Goal: Task Accomplishment & Management: Complete application form

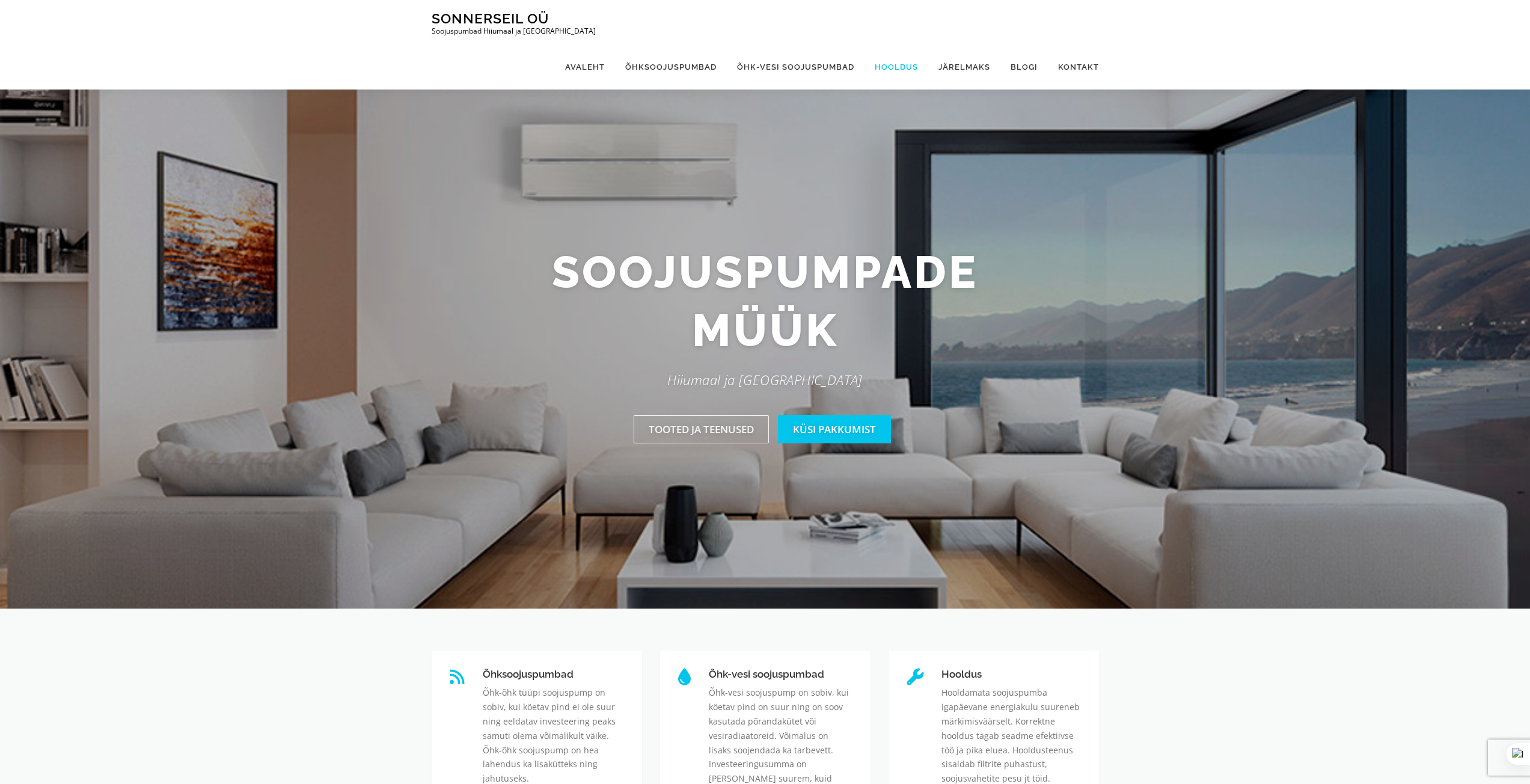
click at [904, 44] on link "Hooldus" at bounding box center [896, 67] width 64 height 45
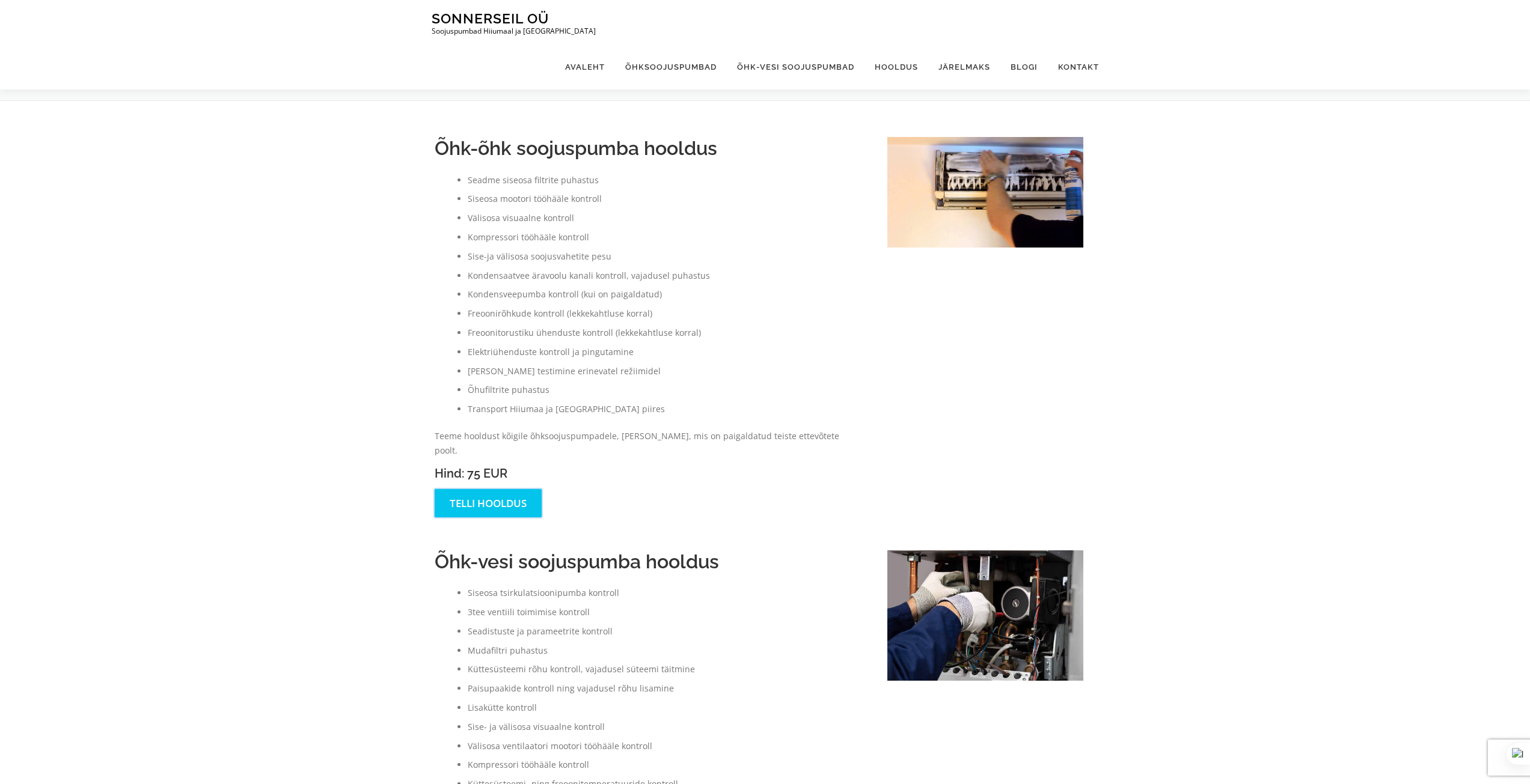
click at [457, 489] on link "Telli hooldus" at bounding box center [488, 503] width 107 height 28
click at [464, 493] on link "Telli hooldus" at bounding box center [488, 503] width 107 height 28
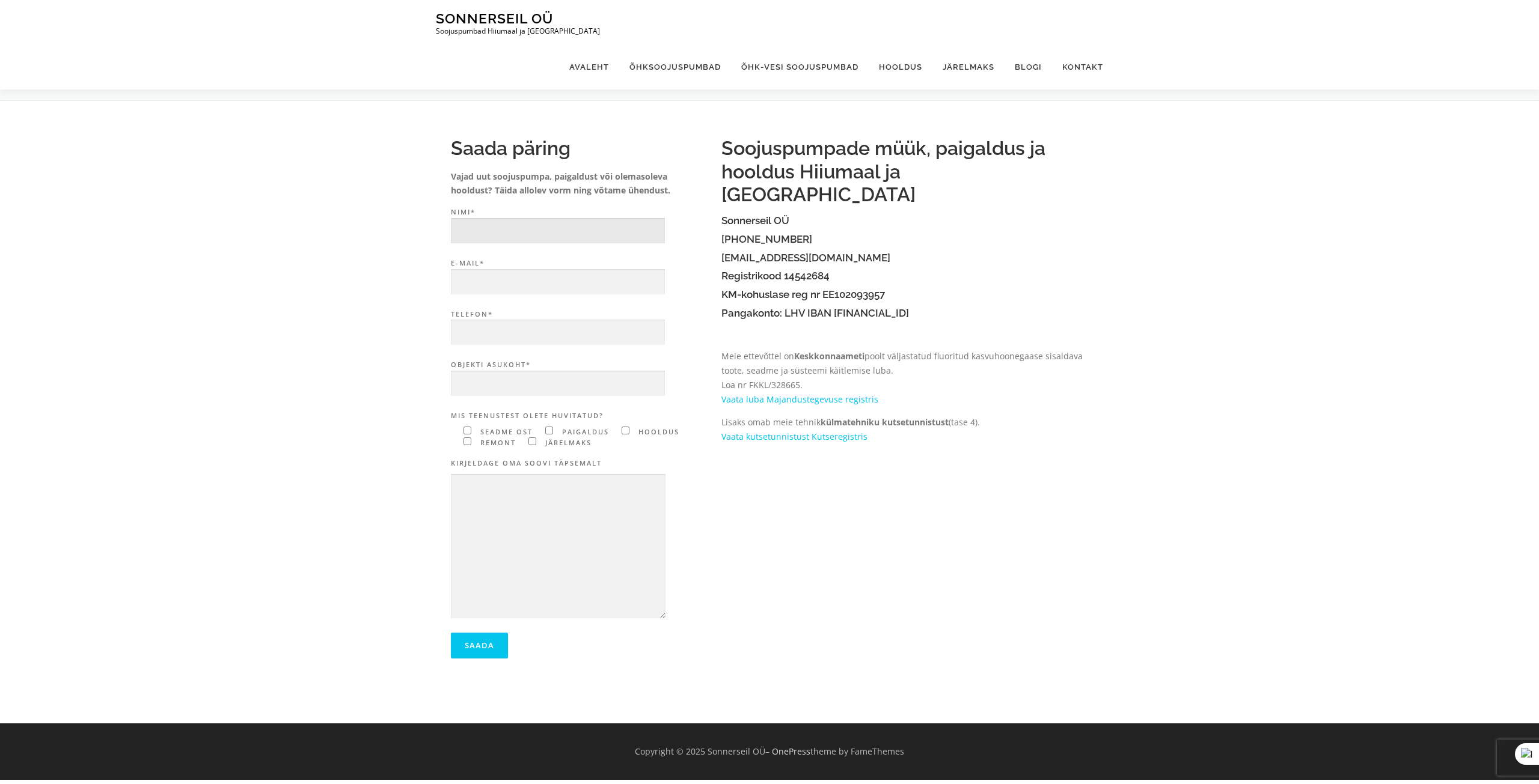
click at [523, 235] on input "Nimi*" at bounding box center [557, 231] width 214 height 26
click at [574, 240] on input "Roland" at bounding box center [557, 231] width 214 height 26
type input "Roland Veskis"
type input "v"
type input "veskisroland@gmail.com"
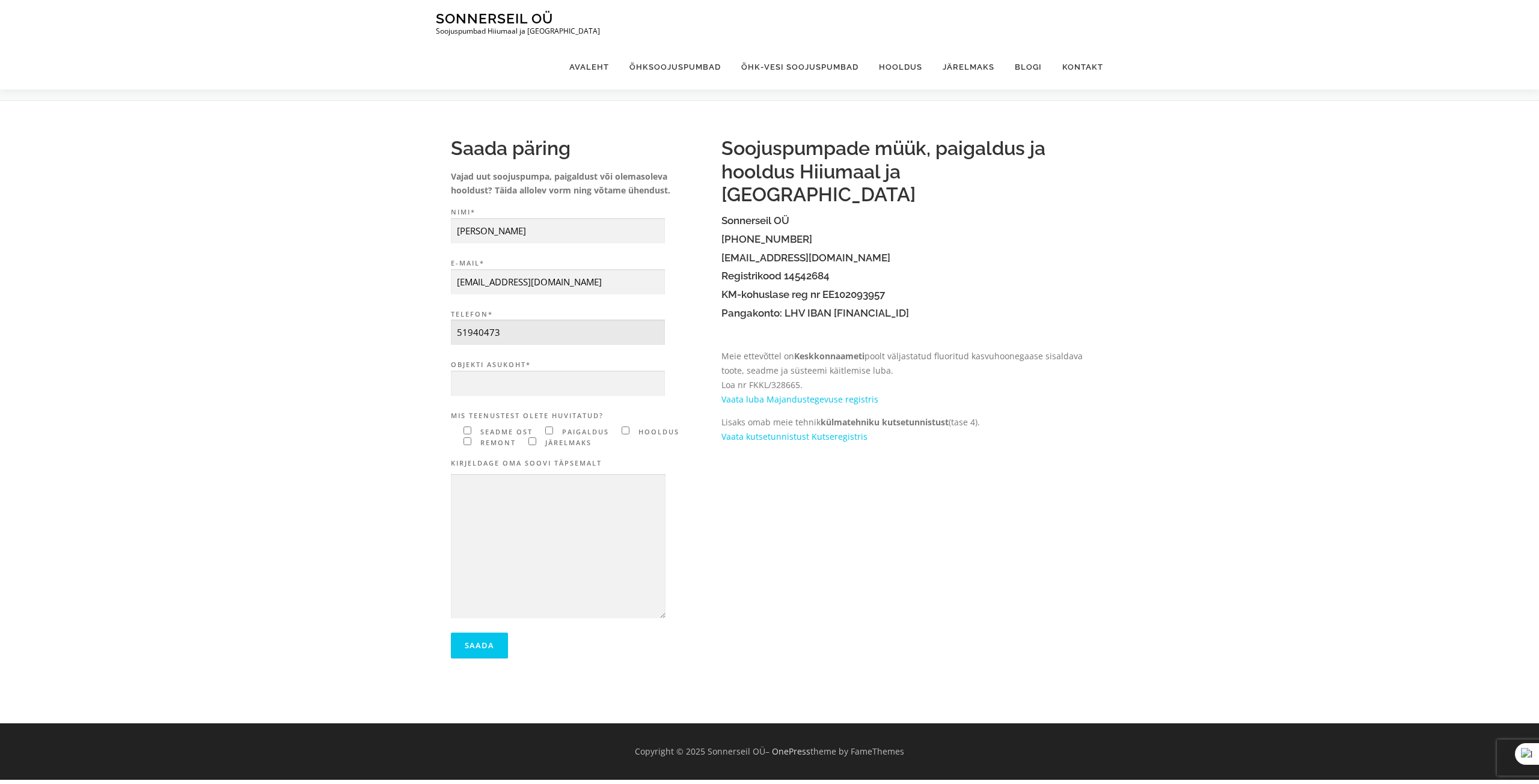
type input "51940473"
type input "Orissaare, Kuivastu põik 1"
click at [628, 432] on input"] "Contact form" at bounding box center [625, 430] width 8 height 8
checkbox input"] "true"
click at [468, 443] on input"] "Contact form" at bounding box center [467, 441] width 8 height 8
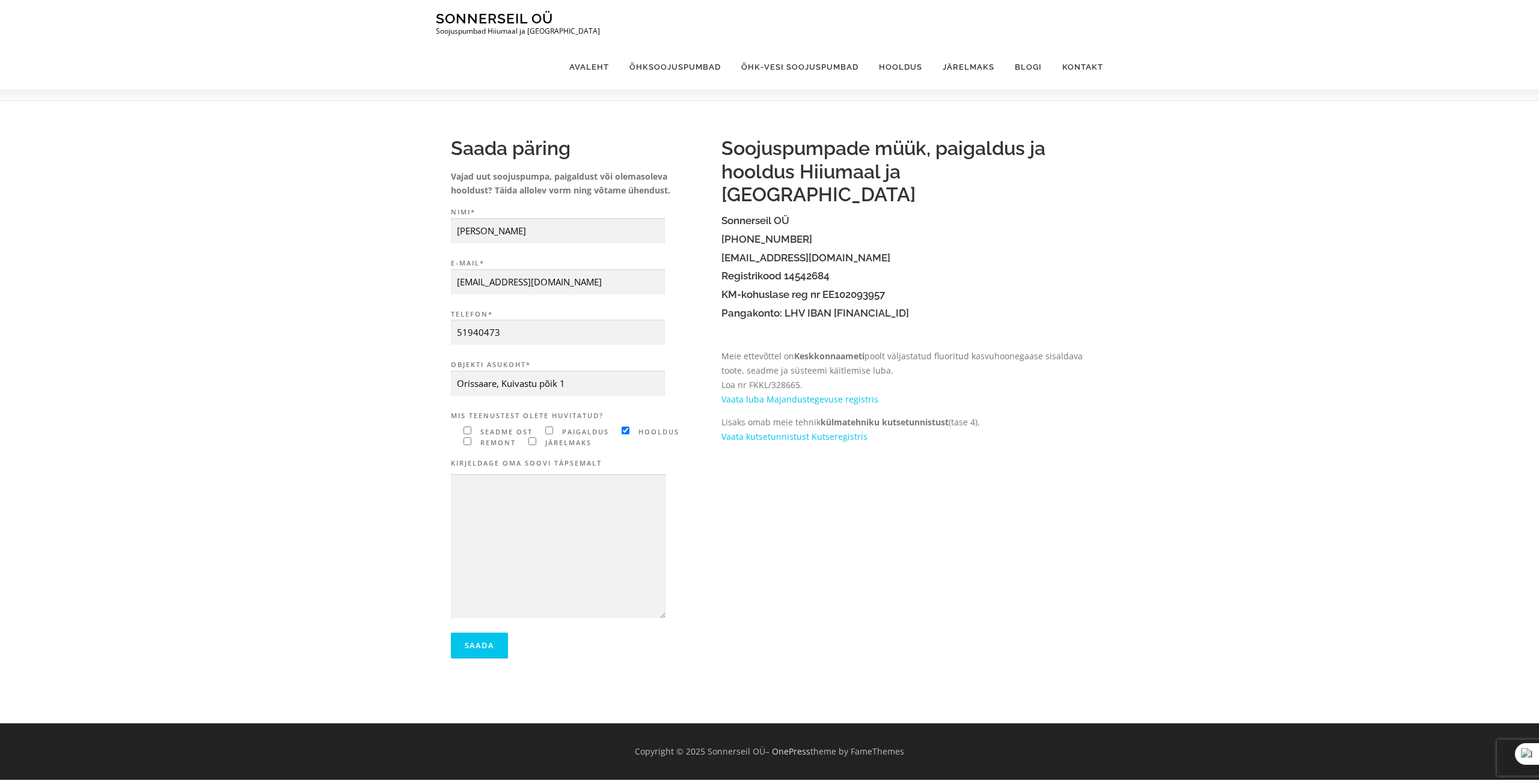
checkbox input"] "true"
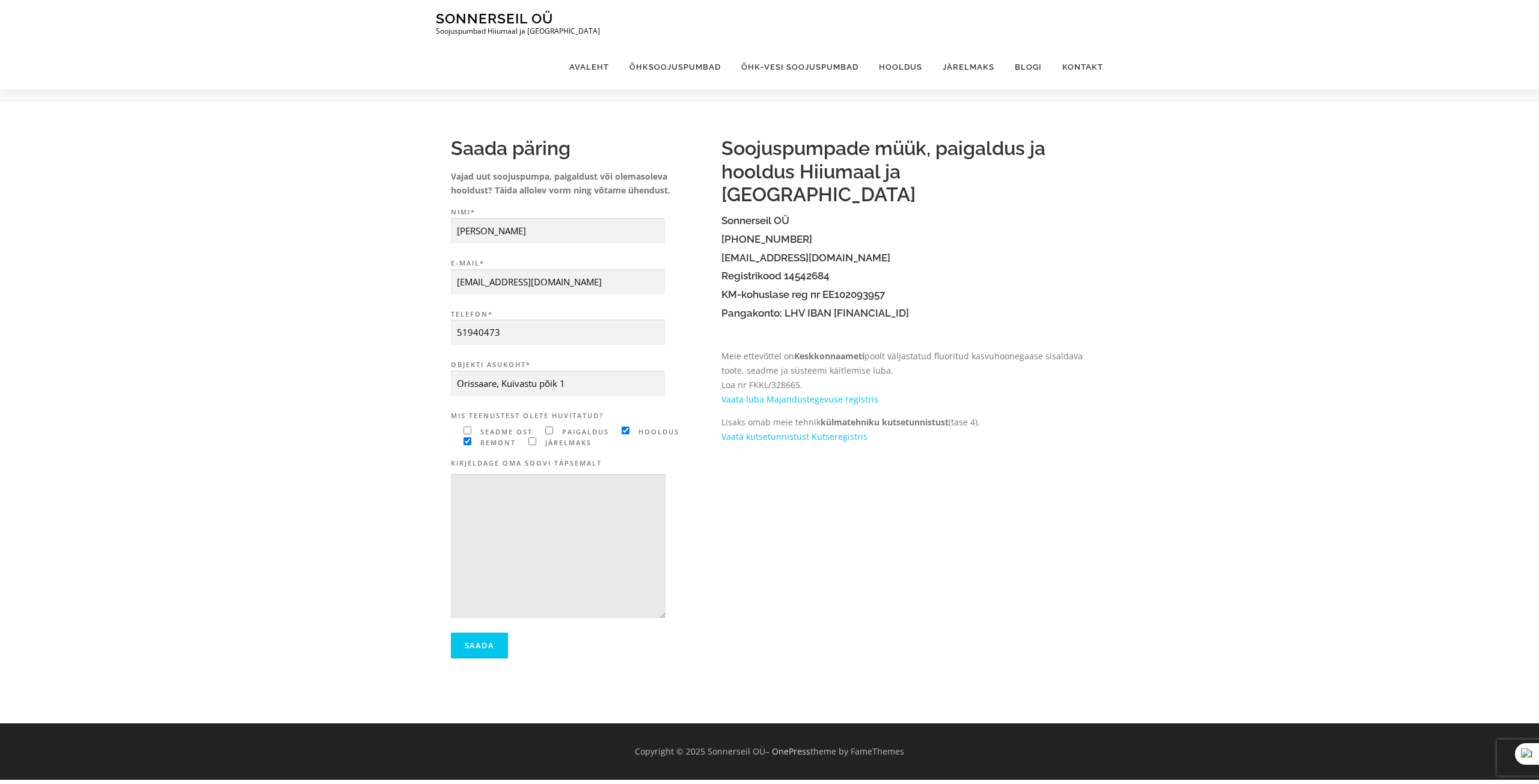
click at [565, 505] on textarea "Contact form" at bounding box center [558, 546] width 215 height 145
click at [655, 541] on textarea "Tere! Sooviks hinnapakkumist ühe õhksoojus pumba hoolduseks/remondiks. Nimelt l…" at bounding box center [558, 546] width 215 height 145
click at [524, 574] on textarea "Tere! Sooviks hinnapakkumist ühe õhksoojus pumba hoolduseks/remondiks. Nimelt l…" at bounding box center [558, 546] width 215 height 145
click at [527, 569] on textarea "Tere! Sooviks hinnapakkumist ühe õhksoojus pumba hoolduseks/remondiks. Nimelt l…" at bounding box center [558, 546] width 215 height 145
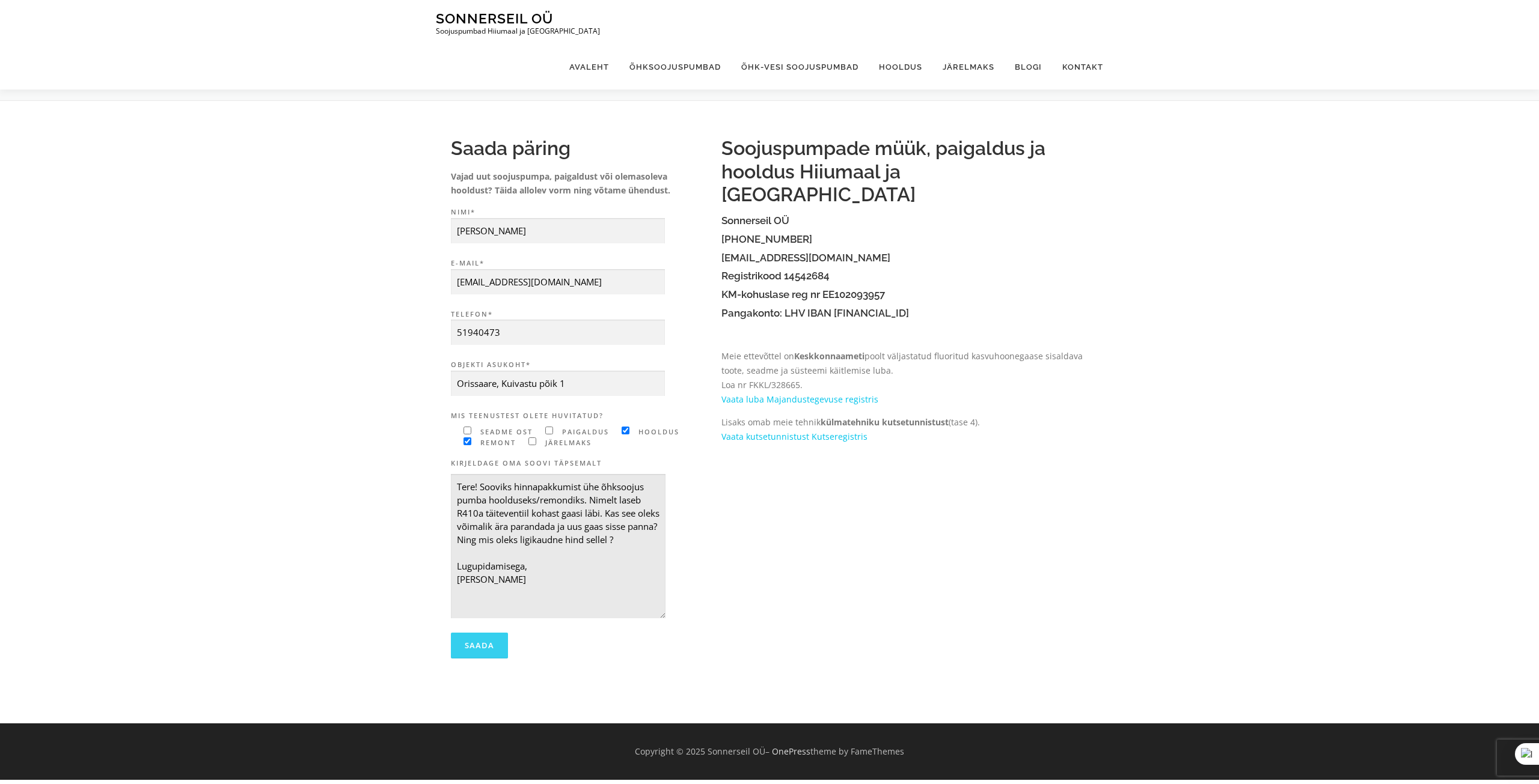
type textarea "Tere! Sooviks hinnapakkumist ühe õhksoojus pumba hoolduseks/remondiks. Nimelt l…"
click at [481, 638] on input "Saada" at bounding box center [479, 645] width 57 height 26
